Goal: Task Accomplishment & Management: Complete application form

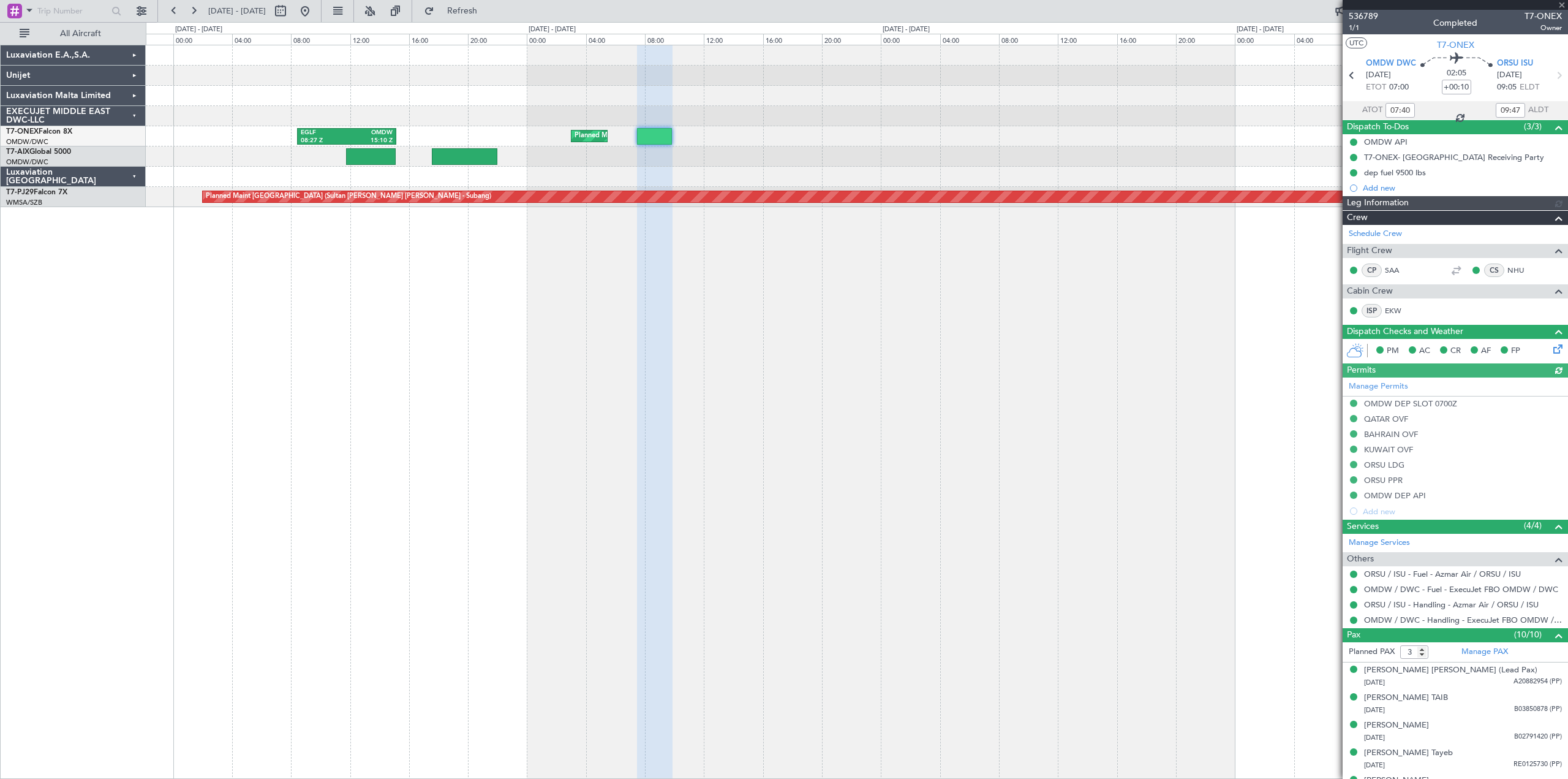
scroll to position [156, 0]
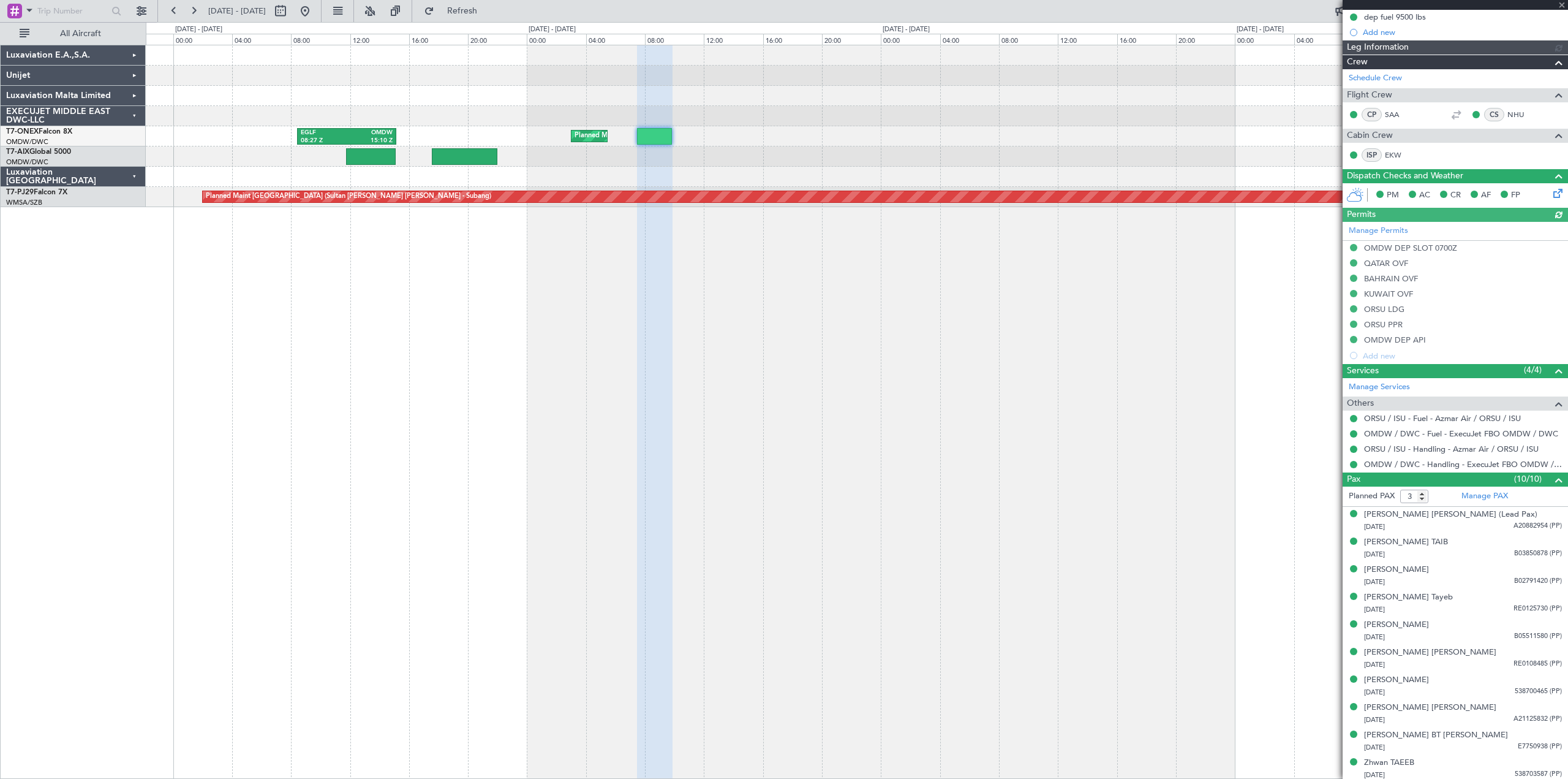
type input "[PERSON_NAME] (ANI)"
type input "7272"
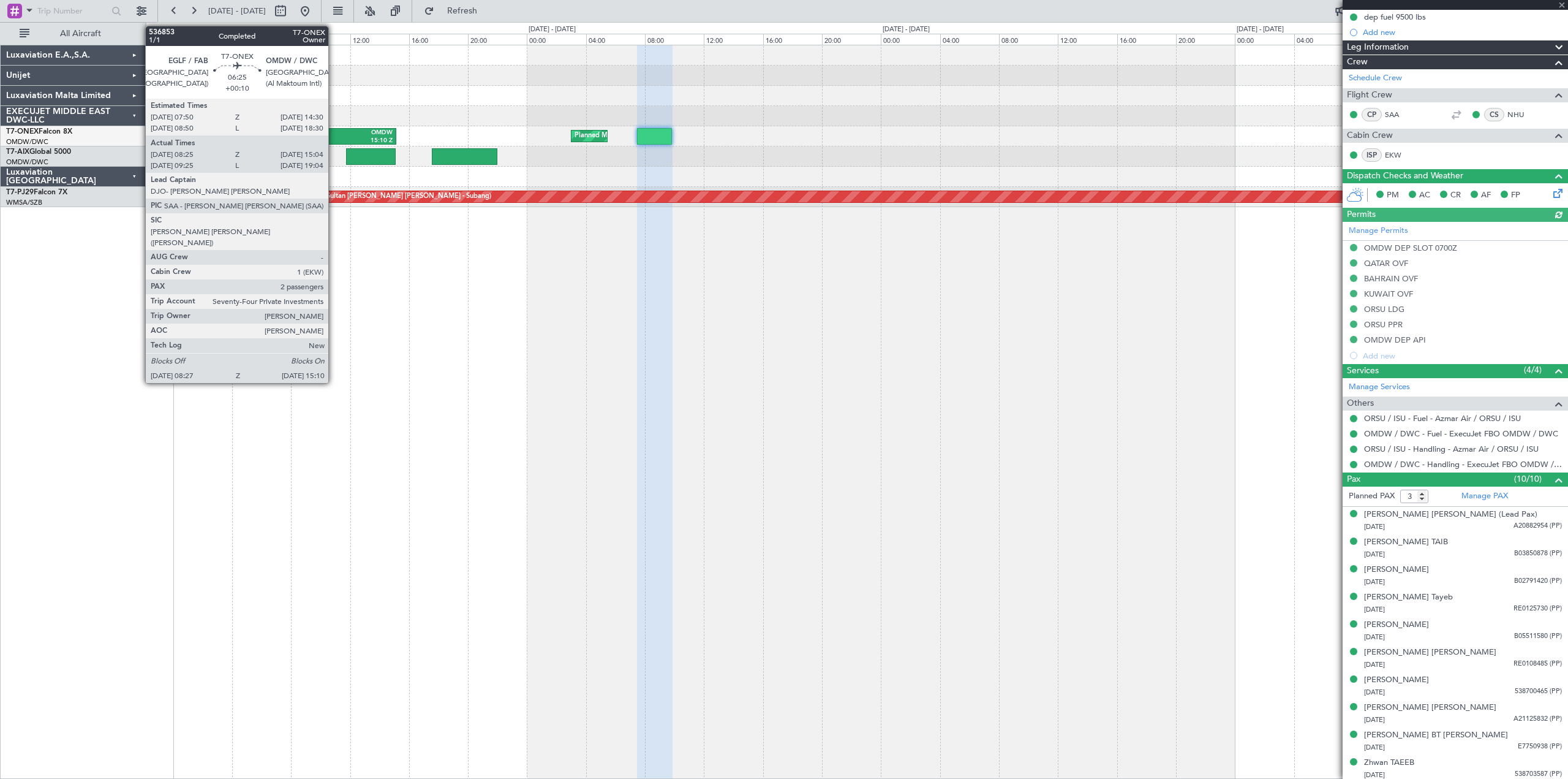
click at [334, 132] on div "EGLF" at bounding box center [324, 133] width 46 height 9
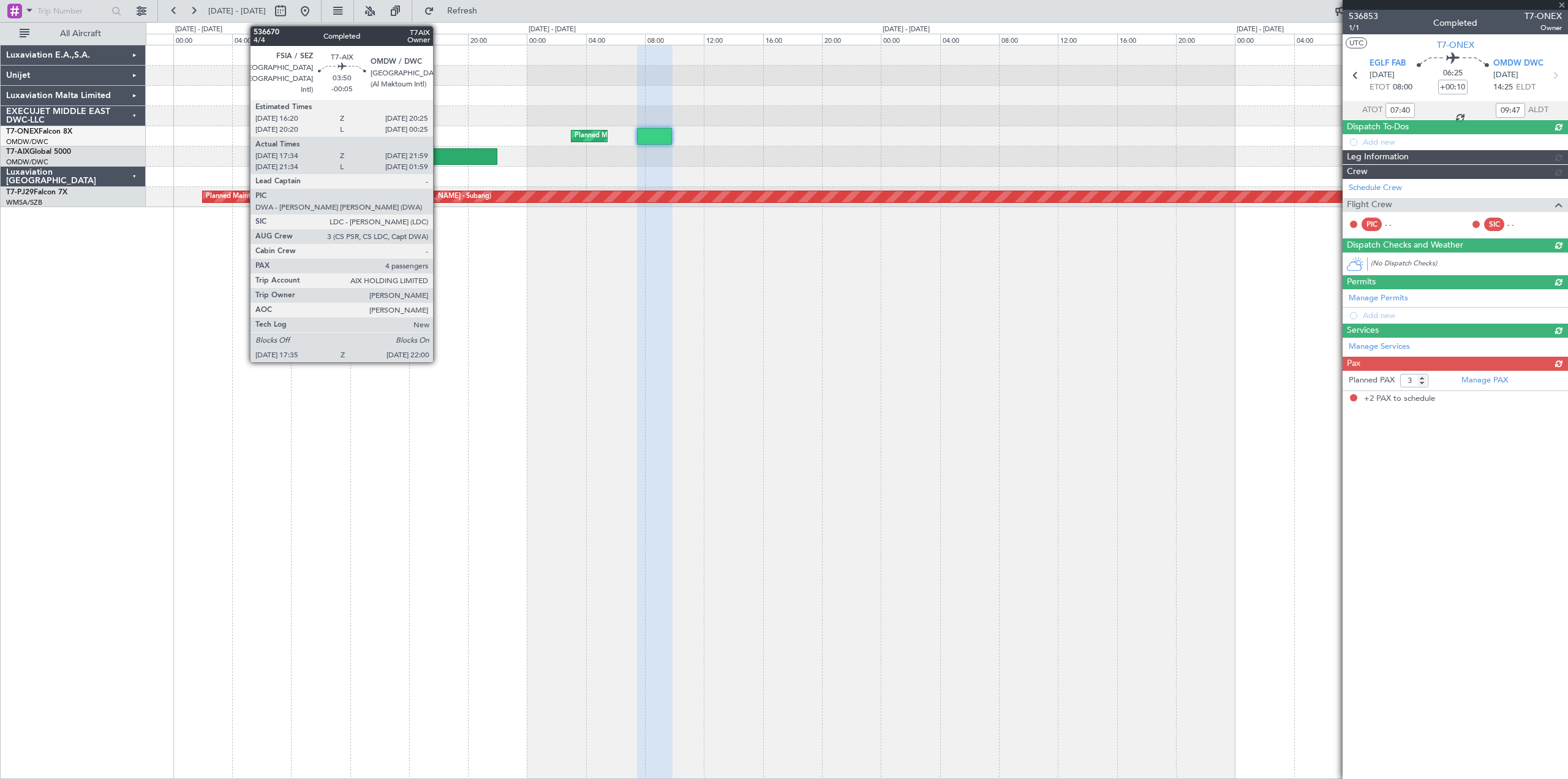
type input "08:35"
type input "14:59"
type input "2"
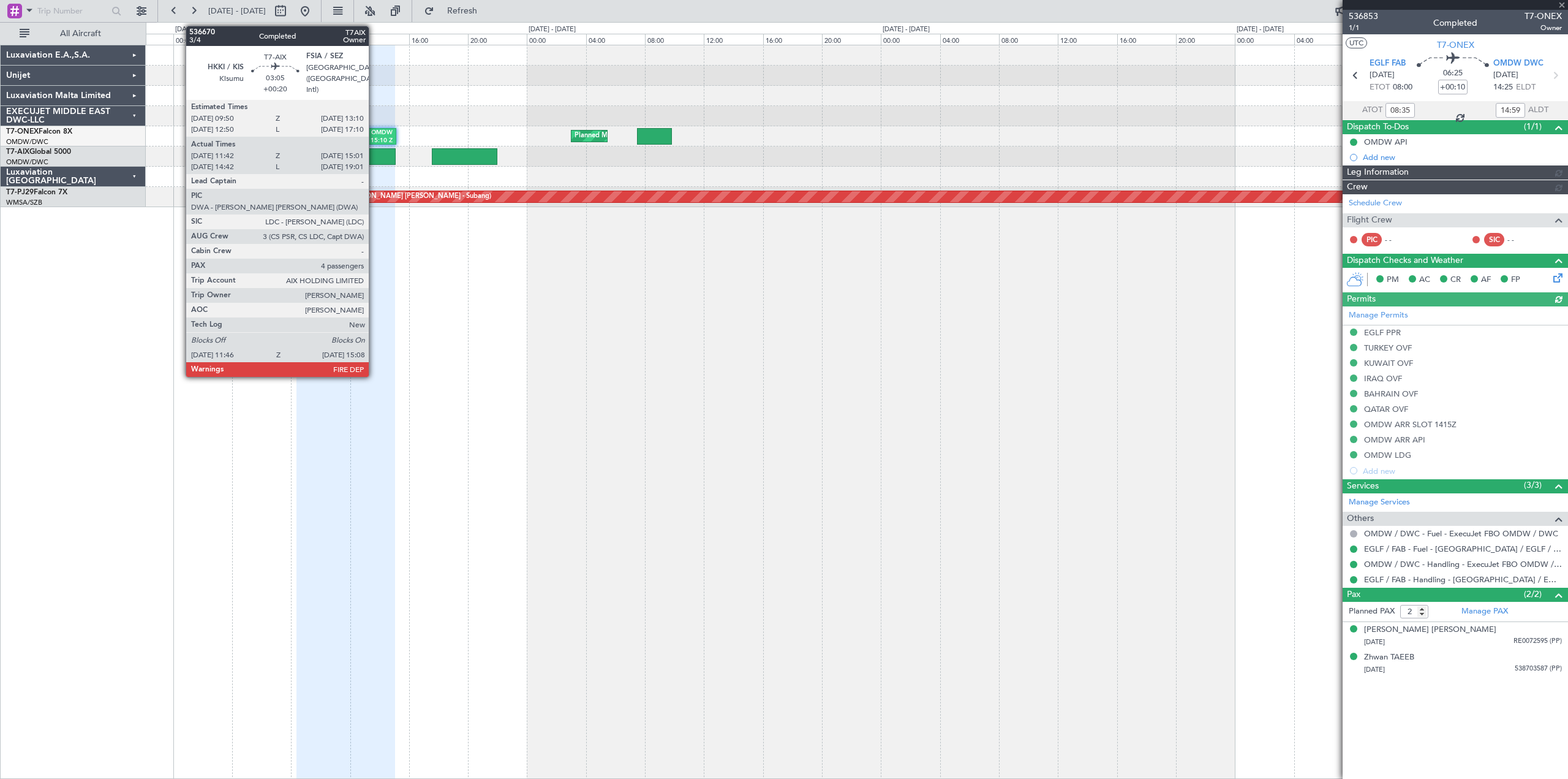
type input "[PERSON_NAME] (ANI)"
type input "7211"
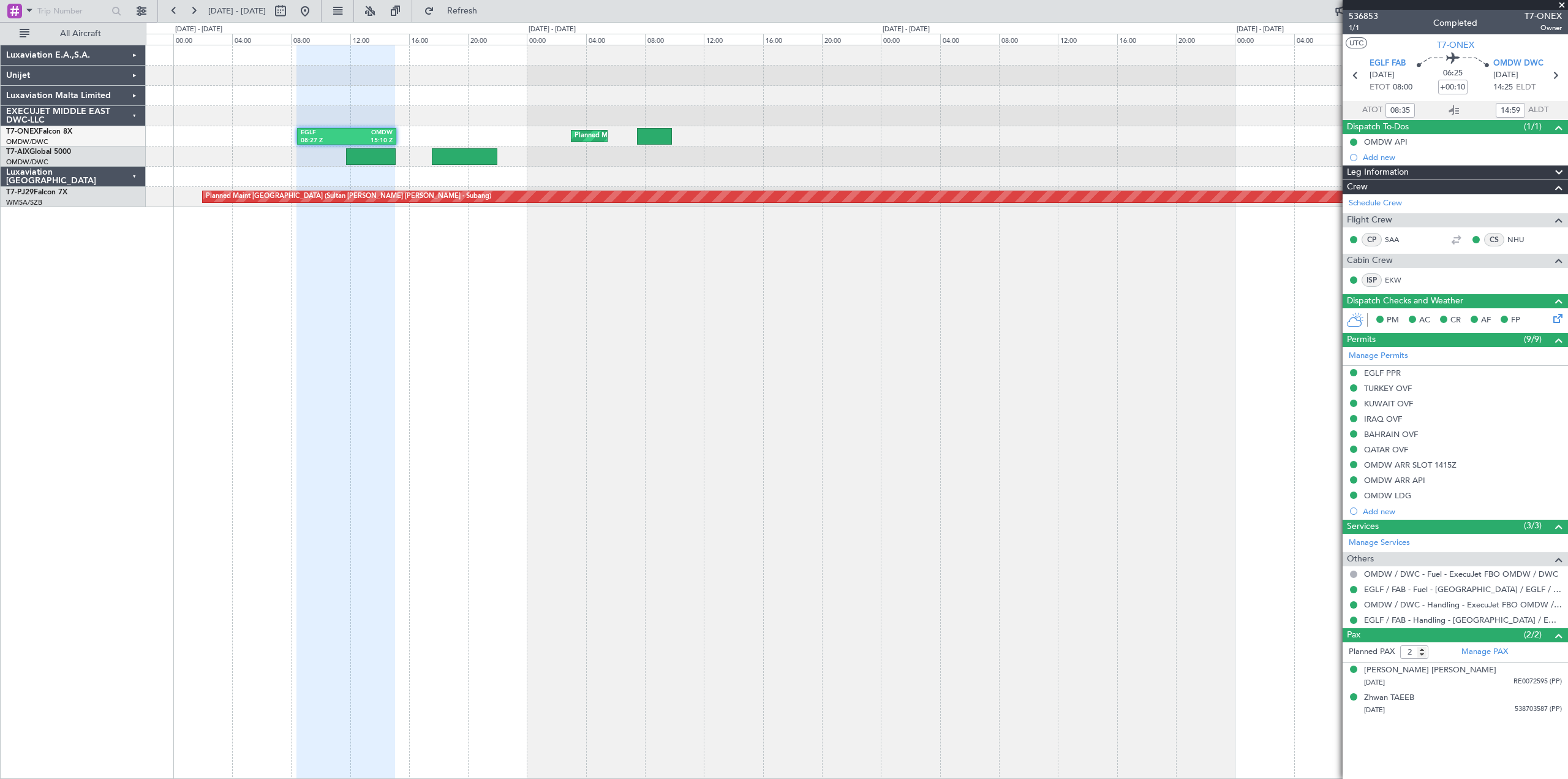
type input "[PERSON_NAME] (ANI)"
type input "7211"
type input "[PERSON_NAME] (ANI)"
type input "7211"
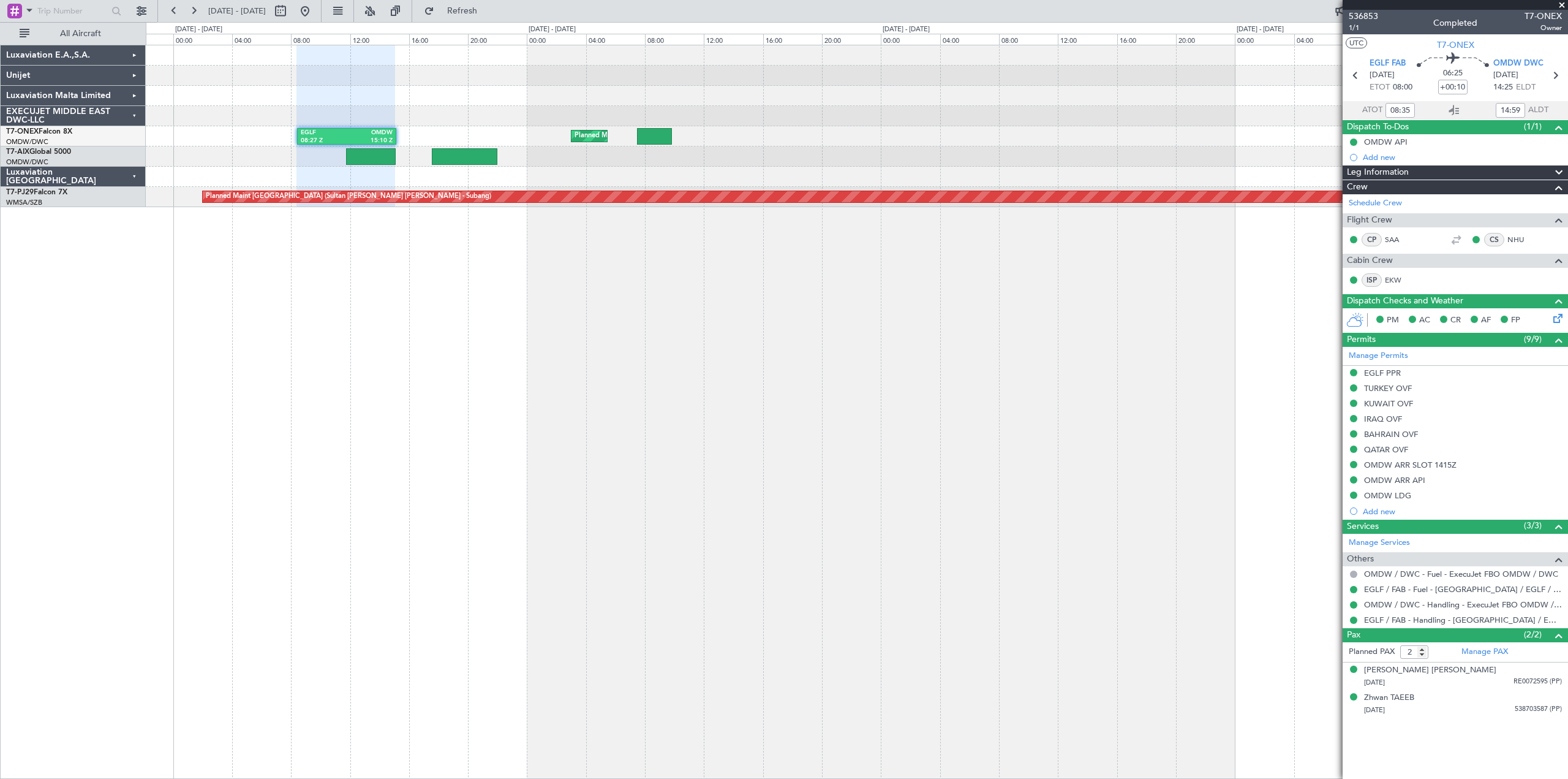
type input "[PERSON_NAME] (ANI)"
type input "7211"
type input "[PERSON_NAME] (ANI)"
type input "7211"
type input "[PERSON_NAME] (ANI)"
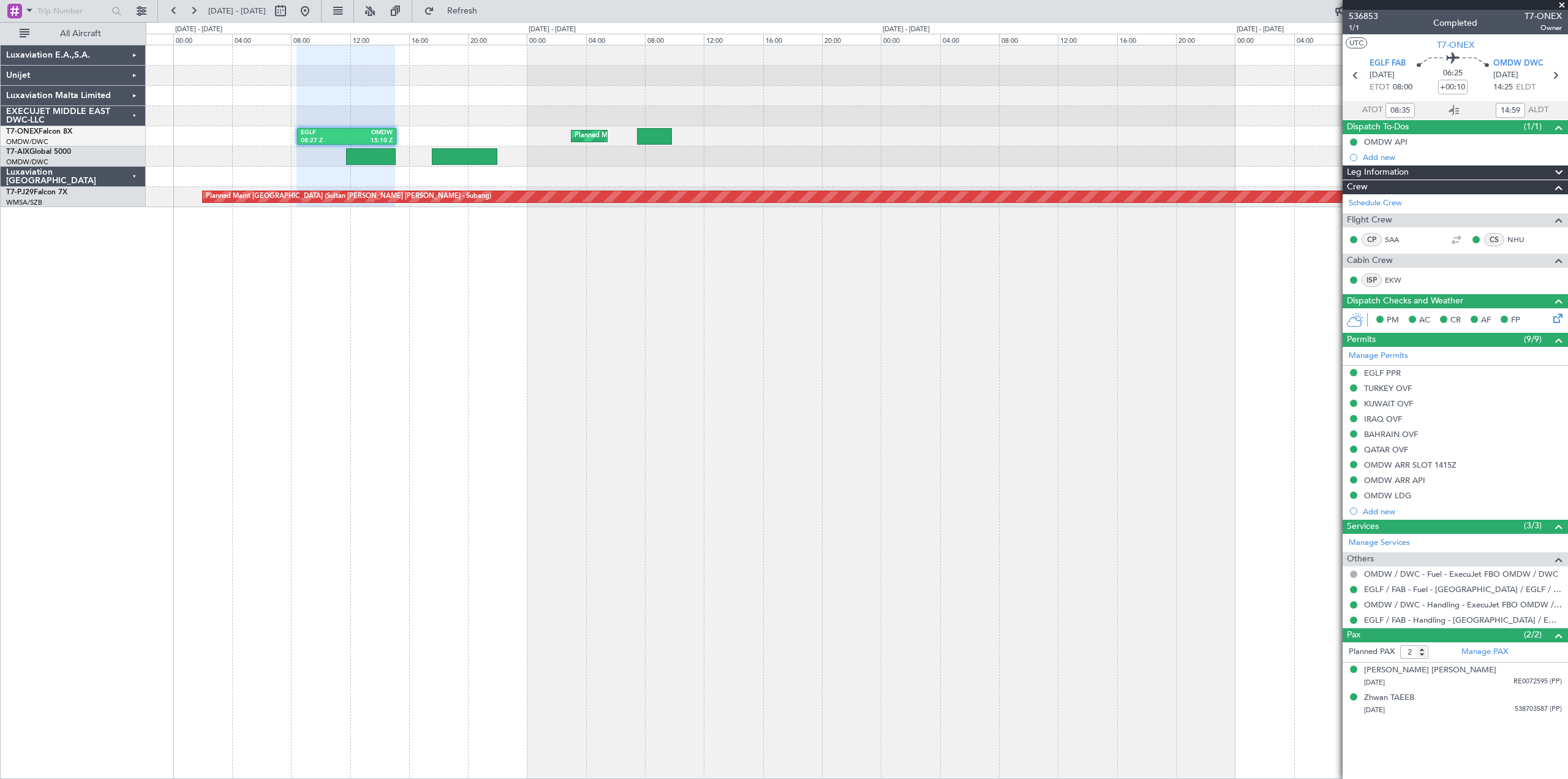
type input "7211"
